Goal: Contribute content: Contribute content

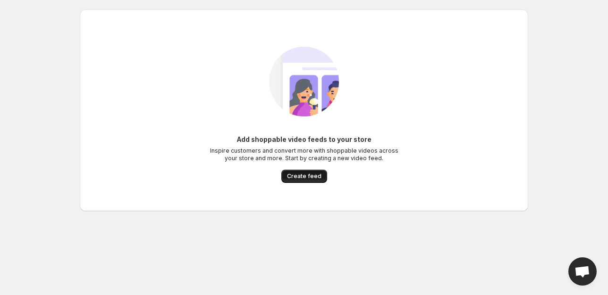
click at [292, 179] on span "Create feed" at bounding box center [304, 177] width 34 height 8
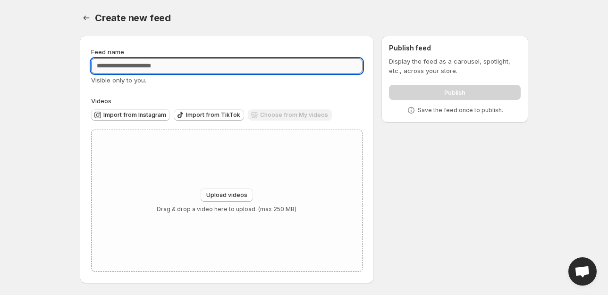
click at [227, 73] on input "Feed name" at bounding box center [226, 66] width 271 height 15
type input "*"
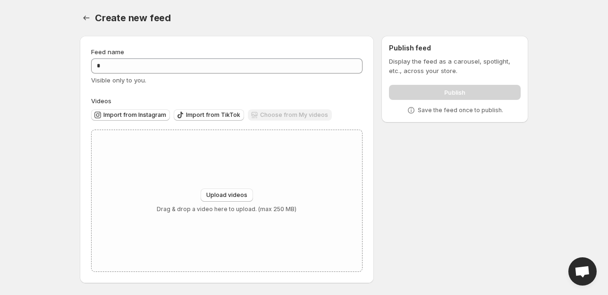
click at [381, 160] on div "Feed name * Visible only to you. Videos Import from Instagram Import from TikTo…" at bounding box center [300, 161] width 456 height 267
click at [224, 180] on div "Upload videos Drag & drop a video here to upload. (max 250 MB)" at bounding box center [227, 201] width 270 height 142
type input "**********"
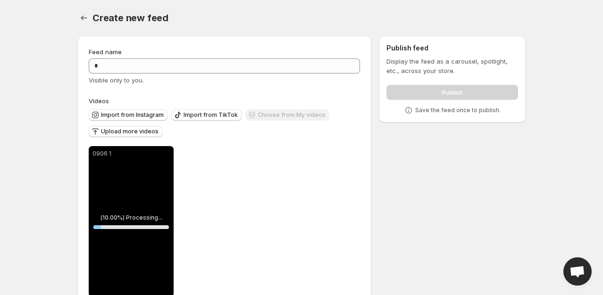
drag, startPoint x: 118, startPoint y: 129, endPoint x: 270, endPoint y: 169, distance: 157.5
click at [270, 169] on div "Videos Import from Instagram Import from TikTok Choose from My videos Upload mo…" at bounding box center [224, 196] width 271 height 201
click at [135, 129] on span "Upload more videos" at bounding box center [130, 132] width 58 height 8
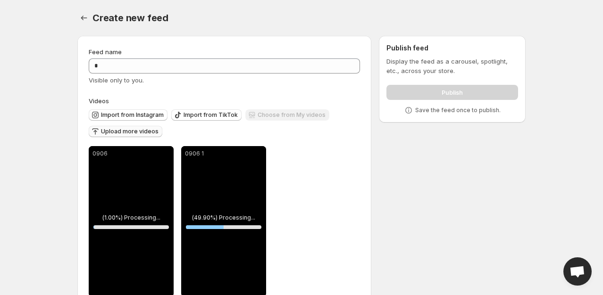
click at [138, 136] on button "Upload more videos" at bounding box center [126, 131] width 74 height 11
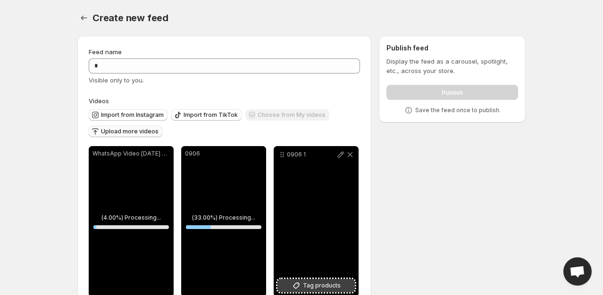
click at [297, 282] on icon at bounding box center [296, 285] width 9 height 9
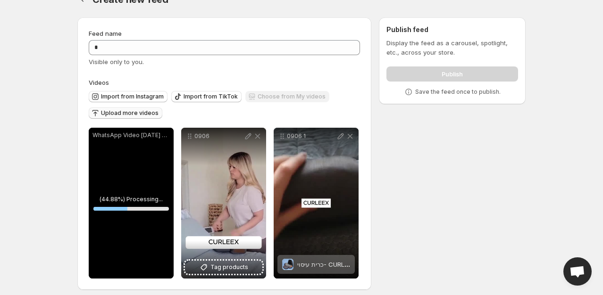
scroll to position [19, 0]
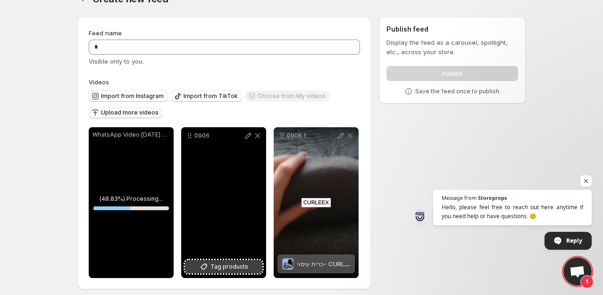
click at [219, 271] on span "Tag products" at bounding box center [229, 266] width 38 height 9
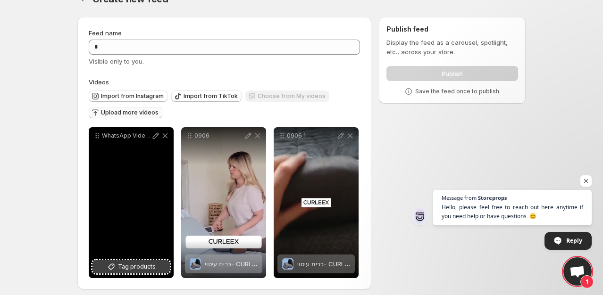
click at [119, 273] on button "Tag products" at bounding box center [131, 267] width 77 height 13
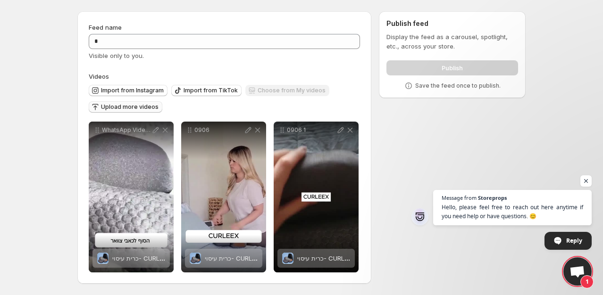
scroll to position [0, 0]
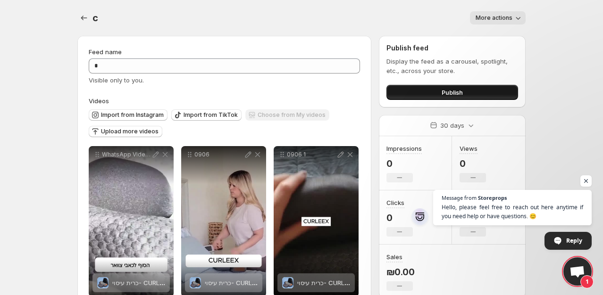
click at [421, 99] on button "Publish" at bounding box center [453, 92] width 132 height 15
click at [435, 92] on button "Publish" at bounding box center [453, 92] width 132 height 15
